Goal: Transaction & Acquisition: Obtain resource

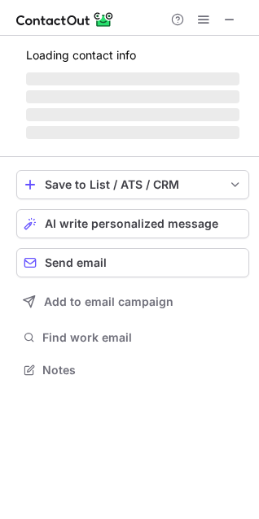
scroll to position [379, 259]
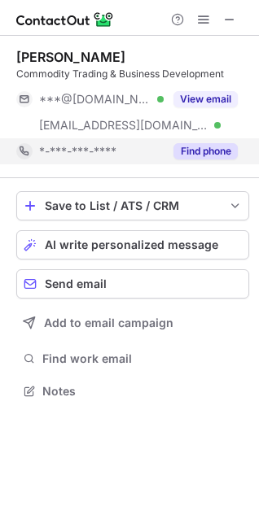
click at [199, 146] on button "Find phone" at bounding box center [205, 151] width 64 height 16
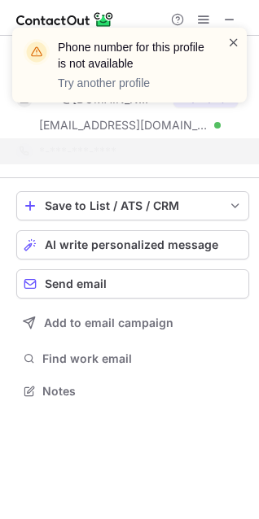
click at [237, 46] on span at bounding box center [233, 42] width 13 height 16
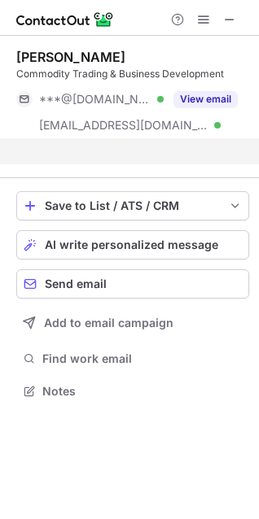
scroll to position [353, 259]
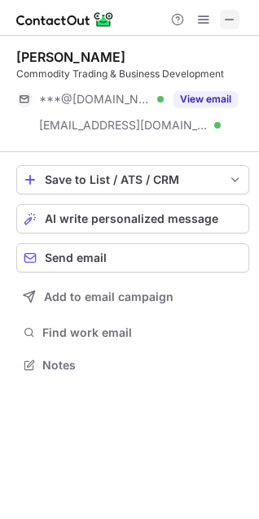
click at [234, 16] on span at bounding box center [229, 19] width 13 height 13
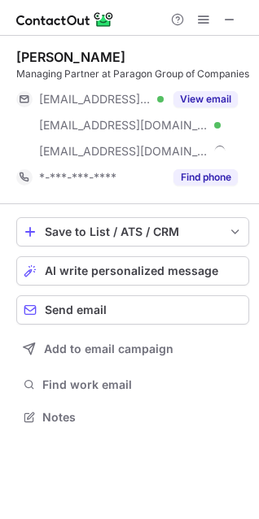
scroll to position [420, 259]
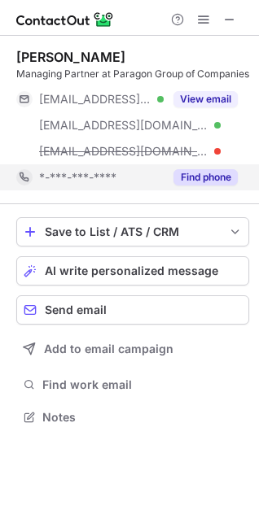
click at [219, 186] on button "Find phone" at bounding box center [205, 177] width 64 height 16
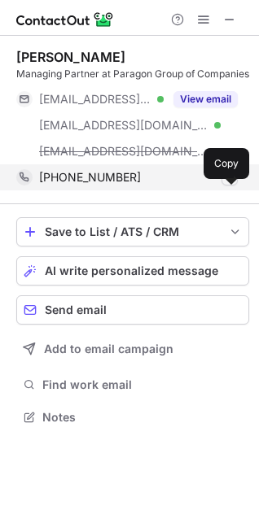
click at [233, 184] on span at bounding box center [229, 177] width 13 height 13
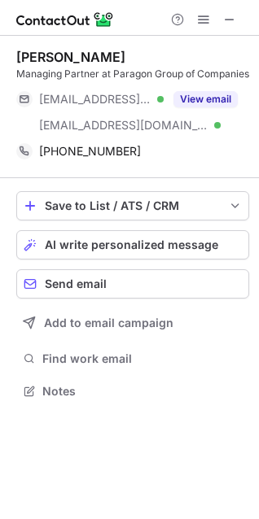
scroll to position [394, 259]
click at [224, 15] on span at bounding box center [229, 19] width 13 height 13
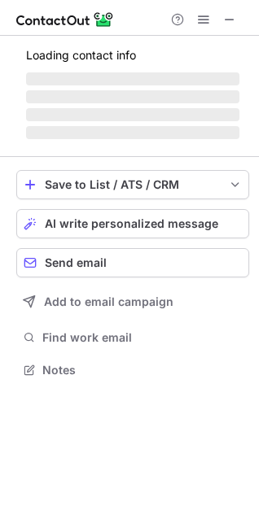
scroll to position [379, 259]
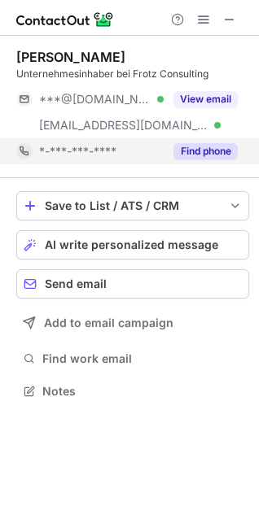
click at [201, 138] on div "Find phone" at bounding box center [201, 151] width 74 height 26
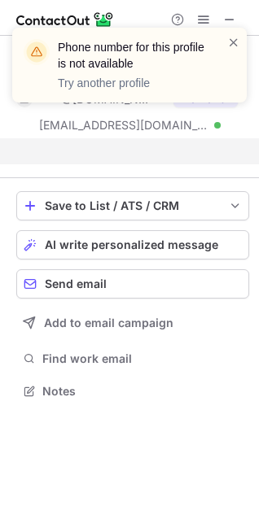
scroll to position [353, 259]
click at [226, 42] on div "Phone number for this profile is not available Try another profile" at bounding box center [123, 65] width 208 height 62
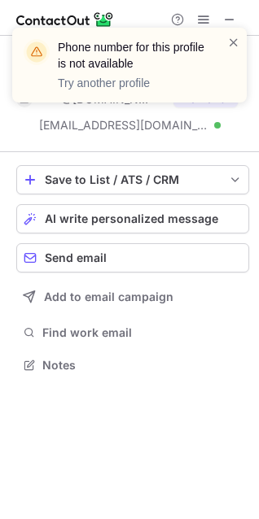
click at [223, 34] on div "Phone number for this profile is not available Try another profile" at bounding box center [123, 65] width 208 height 62
click at [242, 45] on div "Phone number for this profile is not available Try another profile" at bounding box center [129, 65] width 234 height 75
click at [234, 45] on span at bounding box center [233, 42] width 13 height 16
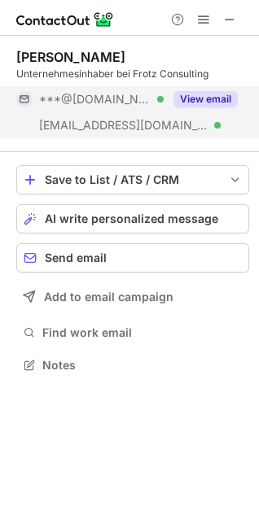
click at [221, 100] on button "View email" at bounding box center [205, 99] width 64 height 16
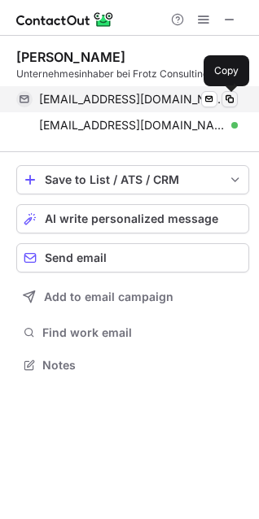
click at [232, 97] on span at bounding box center [229, 99] width 13 height 13
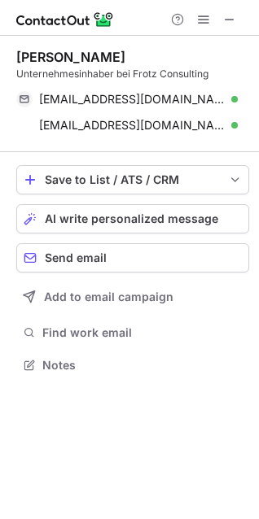
click at [45, 49] on div "[PERSON_NAME]" at bounding box center [70, 57] width 109 height 16
drag, startPoint x: 229, startPoint y: 17, endPoint x: 118, endPoint y: 14, distance: 110.7
click at [229, 17] on span at bounding box center [229, 19] width 13 height 13
